Goal: Find specific page/section: Find specific page/section

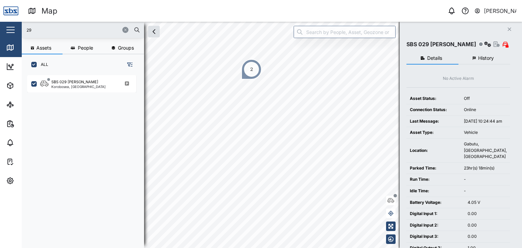
scroll to position [165, 106]
click at [23, 29] on div "29" at bounding box center [83, 30] width 122 height 16
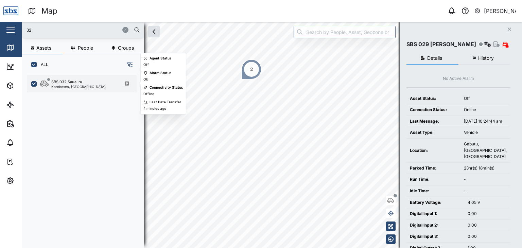
click at [84, 87] on div "Korobosea, [GEOGRAPHIC_DATA]" at bounding box center [78, 86] width 54 height 3
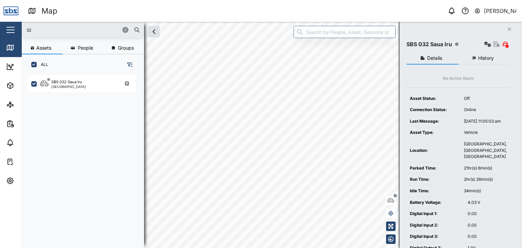
drag, startPoint x: 44, startPoint y: 28, endPoint x: 13, endPoint y: 29, distance: 31.6
click at [13, 29] on div "Map 0 Vijay Kumar Close Map Dashboard Assets ATS Camera Generator Personnel Tan…" at bounding box center [261, 124] width 522 height 248
type input "29"
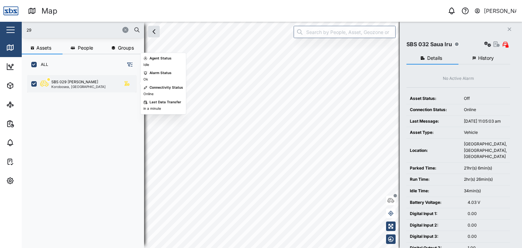
click at [74, 82] on div "SBS 029 [PERSON_NAME]" at bounding box center [74, 82] width 47 height 6
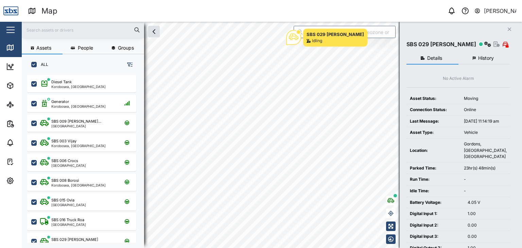
click at [46, 30] on input "text" at bounding box center [83, 30] width 114 height 10
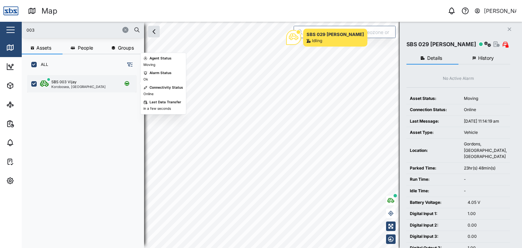
click at [67, 86] on div "Korobosea, [GEOGRAPHIC_DATA]" at bounding box center [78, 86] width 54 height 3
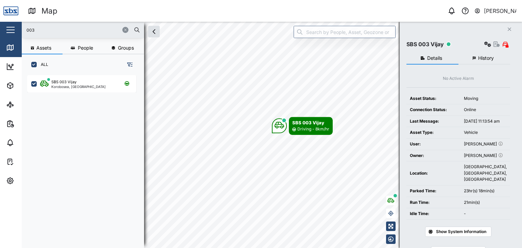
drag, startPoint x: 41, startPoint y: 31, endPoint x: 16, endPoint y: 29, distance: 24.6
click at [16, 29] on div "Map 0 [PERSON_NAME] Close Map Dashboard Assets ATS Camera Generator Personnel T…" at bounding box center [261, 124] width 522 height 248
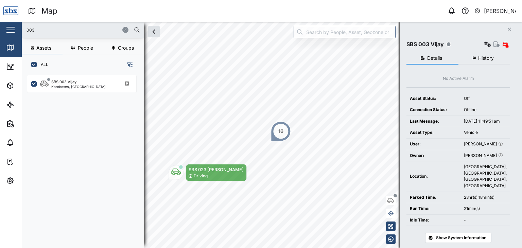
click at [53, 24] on div "003" at bounding box center [83, 30] width 122 height 16
drag, startPoint x: 49, startPoint y: 29, endPoint x: 19, endPoint y: 31, distance: 30.0
click at [19, 31] on div "Map 0 [PERSON_NAME] Close Map Dashboard Assets ATS Camera Generator Personnel T…" at bounding box center [261, 124] width 522 height 248
type input "006"
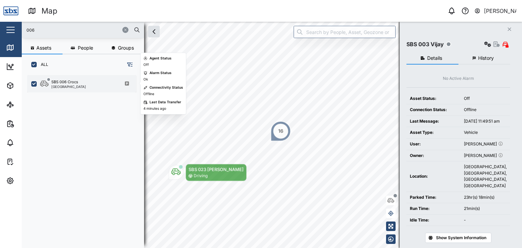
click at [61, 86] on div "[GEOGRAPHIC_DATA]" at bounding box center [68, 86] width 35 height 3
